Goal: Task Accomplishment & Management: Use online tool/utility

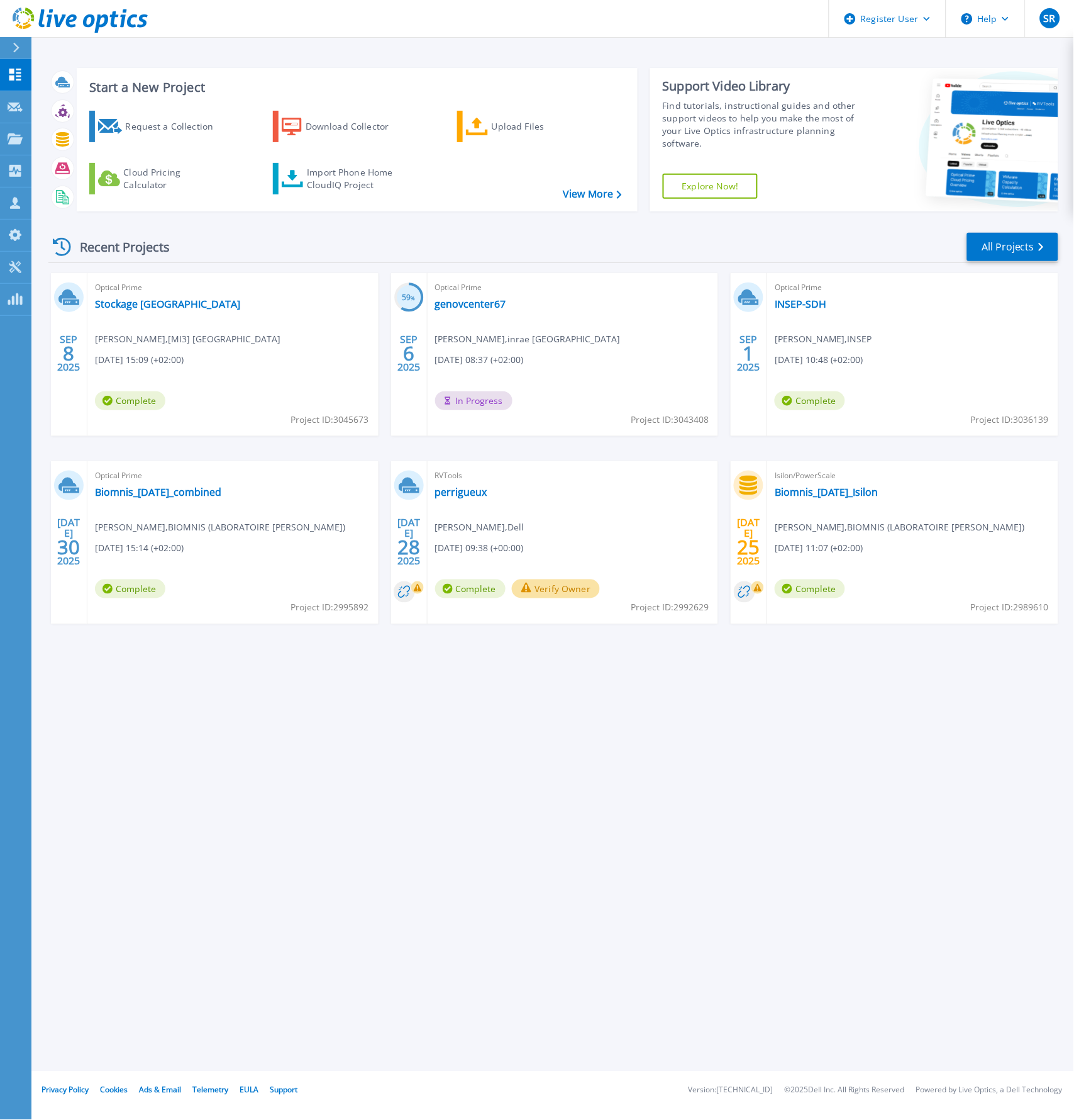
click at [346, 419] on span "Project ID: 3045673" at bounding box center [330, 420] width 78 height 14
copy span "3045673"
